Goal: Navigation & Orientation: Find specific page/section

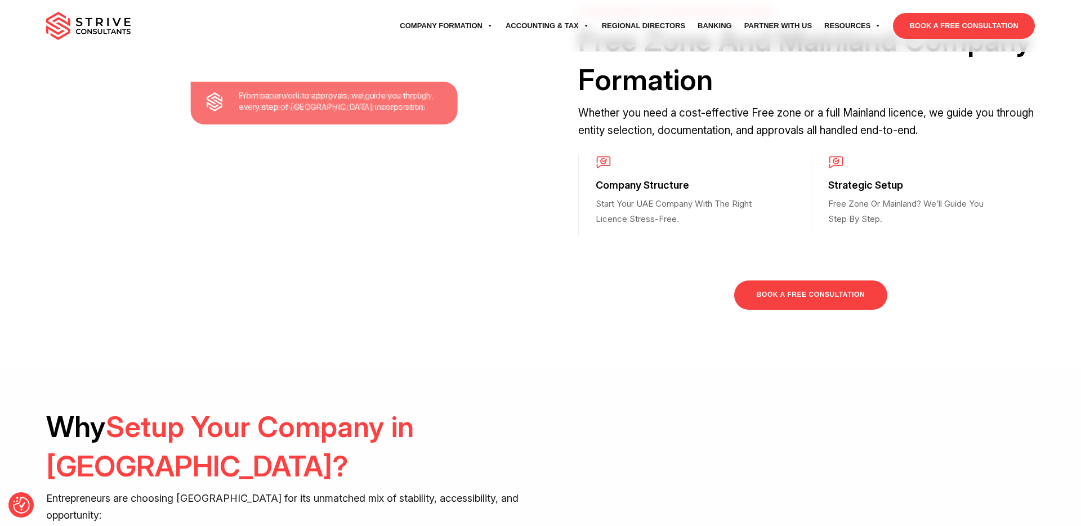
scroll to position [613, 0]
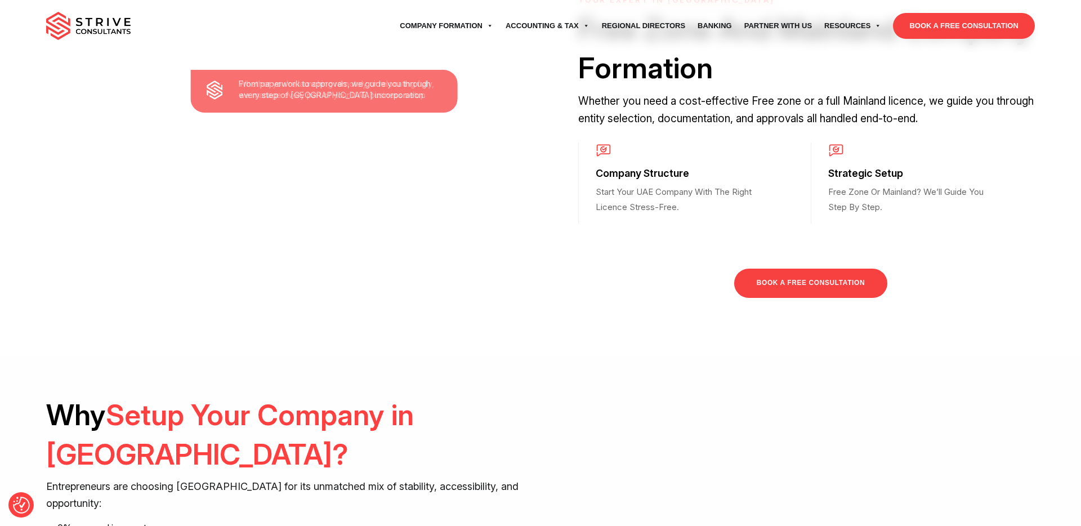
click at [486, 83] on div "Whether you're launching remotely or relocating fully, we manage every part of …" at bounding box center [540, 80] width 1081 height 552
click at [681, 134] on div "YOUR EXPERT IN [GEOGRAPHIC_DATA] Free Zone And Mainland Company Formation Wheth…" at bounding box center [810, 65] width 465 height 141
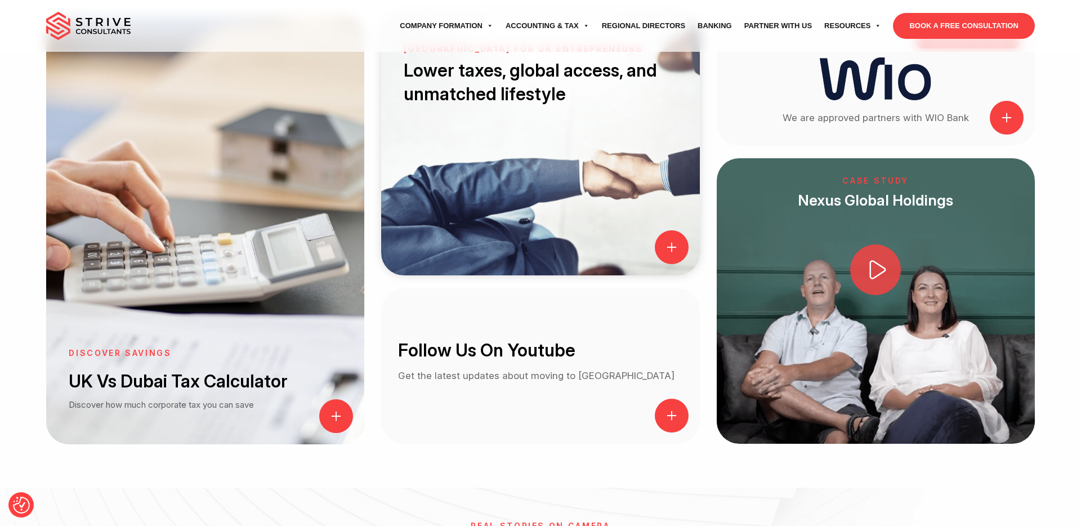
scroll to position [1438, 0]
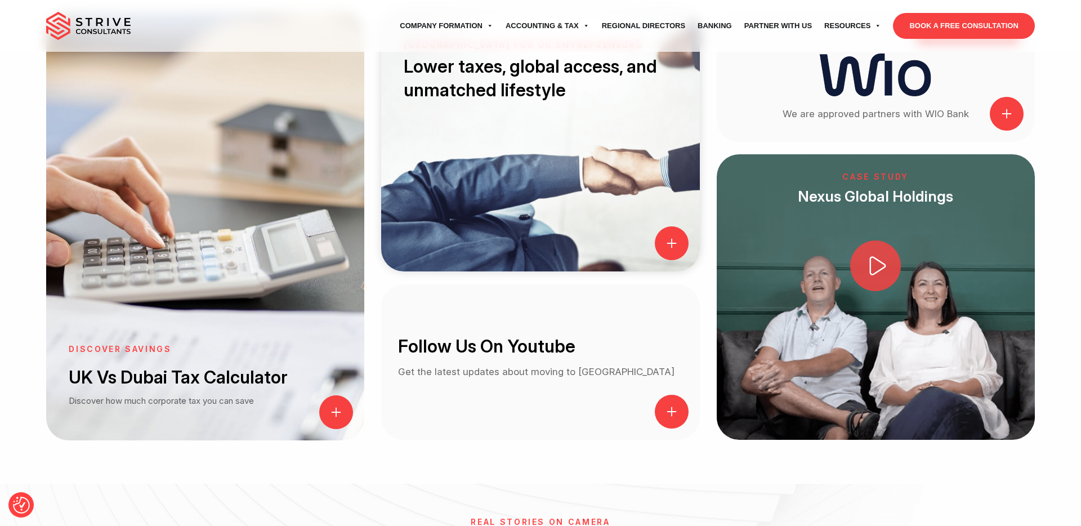
click at [671, 226] on span at bounding box center [672, 243] width 34 height 34
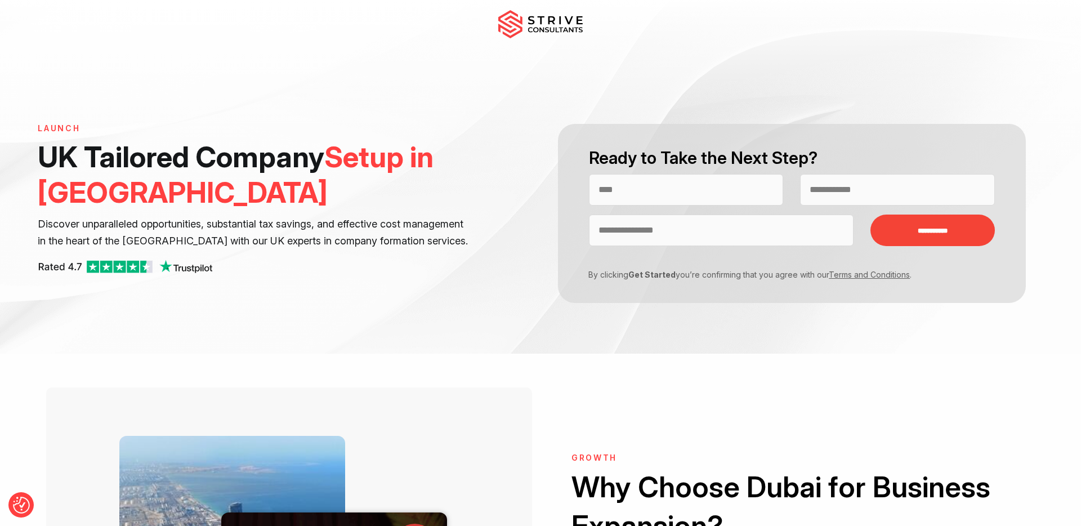
click at [559, 30] on img at bounding box center [540, 24] width 84 height 28
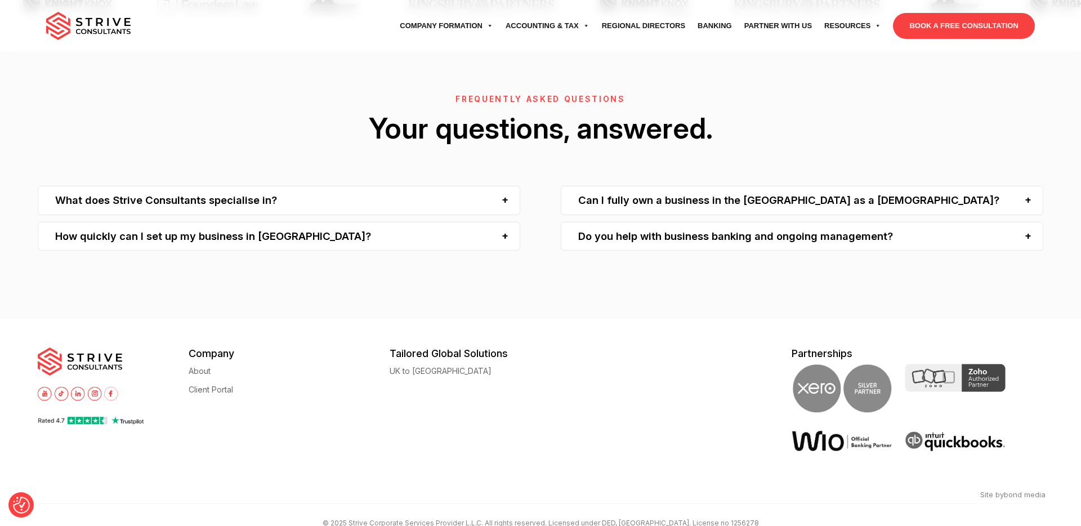
scroll to position [3616, 0]
